Goal: Find contact information: Find contact information

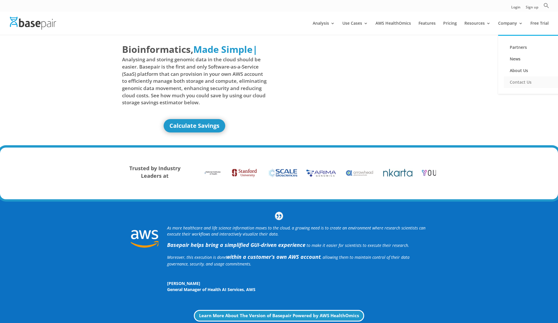
click at [518, 81] on link "Contact Us" at bounding box center [533, 82] width 58 height 12
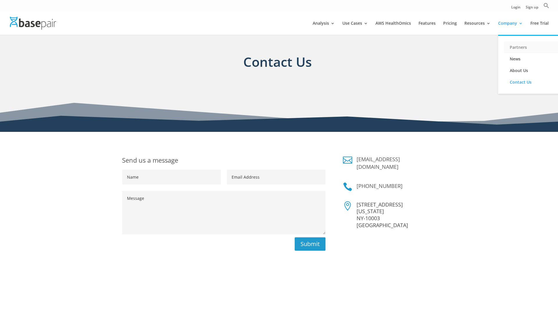
click at [513, 45] on link "Partners" at bounding box center [533, 48] width 58 height 12
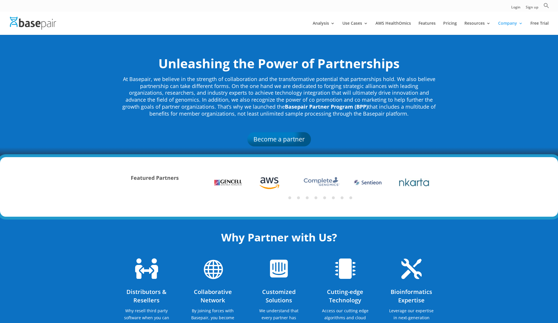
click at [351, 199] on button "8" at bounding box center [350, 198] width 3 height 3
click at [308, 199] on button "3" at bounding box center [307, 198] width 3 height 3
click at [316, 198] on button "4" at bounding box center [316, 198] width 3 height 3
click at [325, 198] on button "5" at bounding box center [324, 198] width 3 height 3
click at [332, 198] on button "6" at bounding box center [333, 198] width 3 height 3
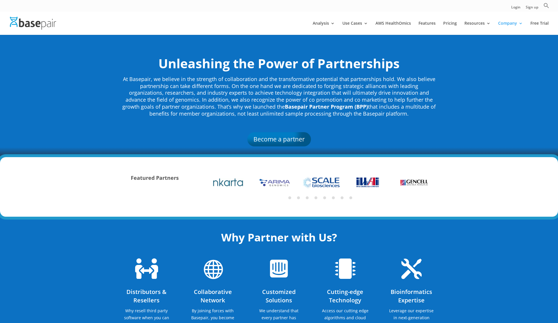
click at [344, 198] on ul "1 2 3 4 5 6 7 8" at bounding box center [320, 198] width 231 height 8
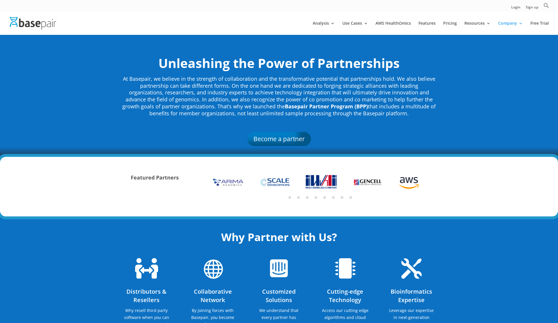
click at [326, 185] on img at bounding box center [321, 182] width 42 height 14
